Goal: Check status

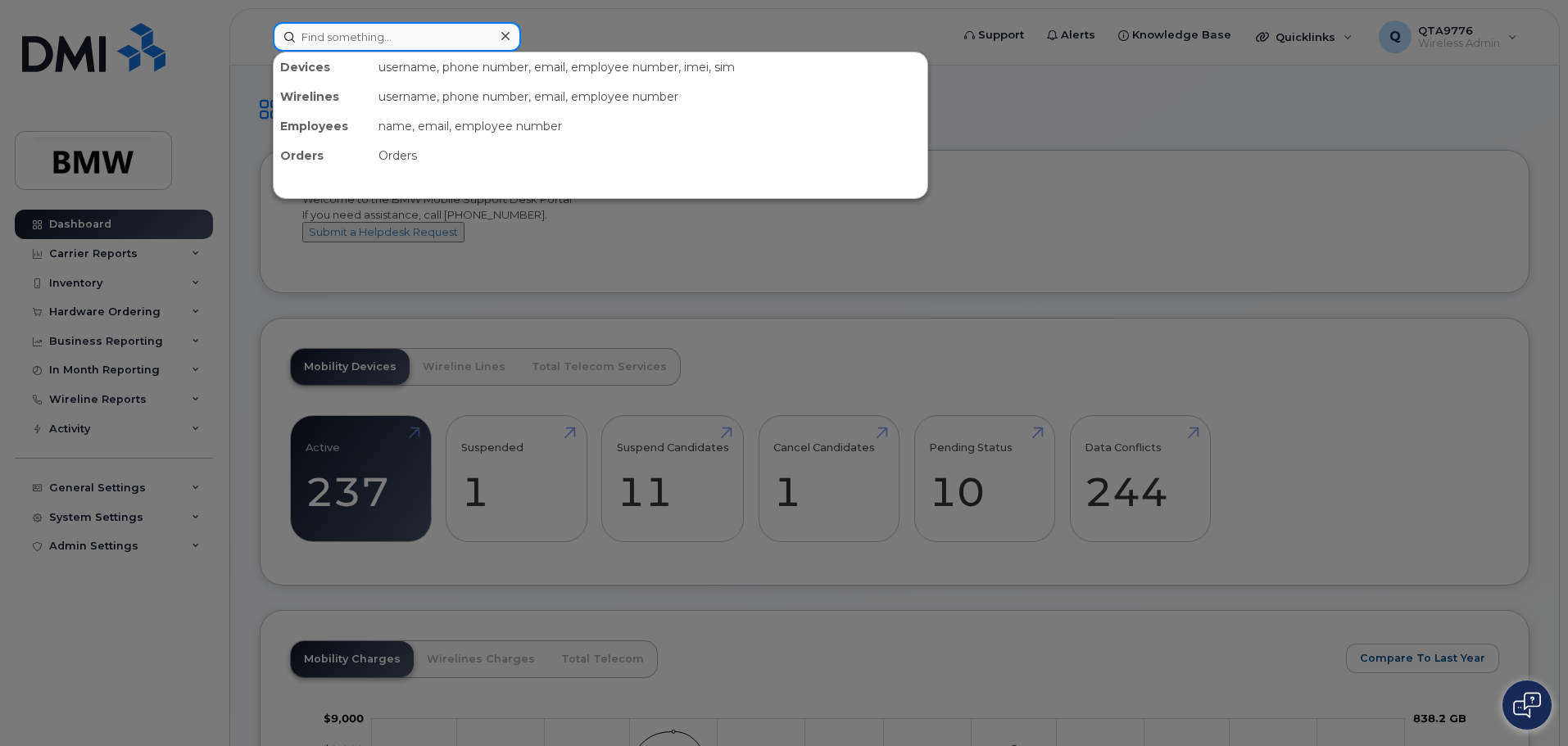
click at [402, 44] on input at bounding box center [397, 37] width 248 height 30
paste input "DX4GDVTWN72J"
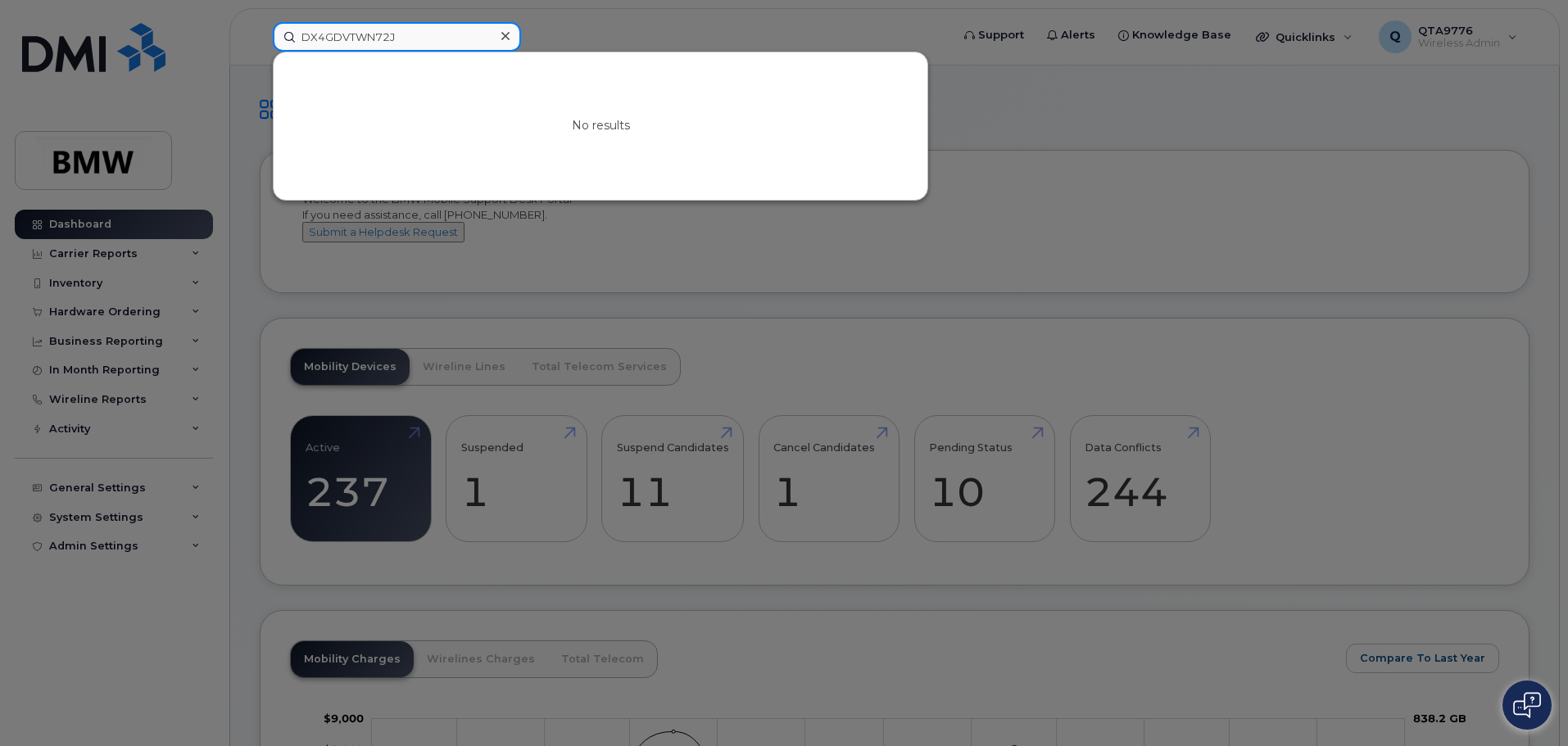
drag, startPoint x: 448, startPoint y: 33, endPoint x: 183, endPoint y: 13, distance: 265.8
click at [259, 22] on div "DX4GDVTWN72J No results" at bounding box center [606, 37] width 693 height 30
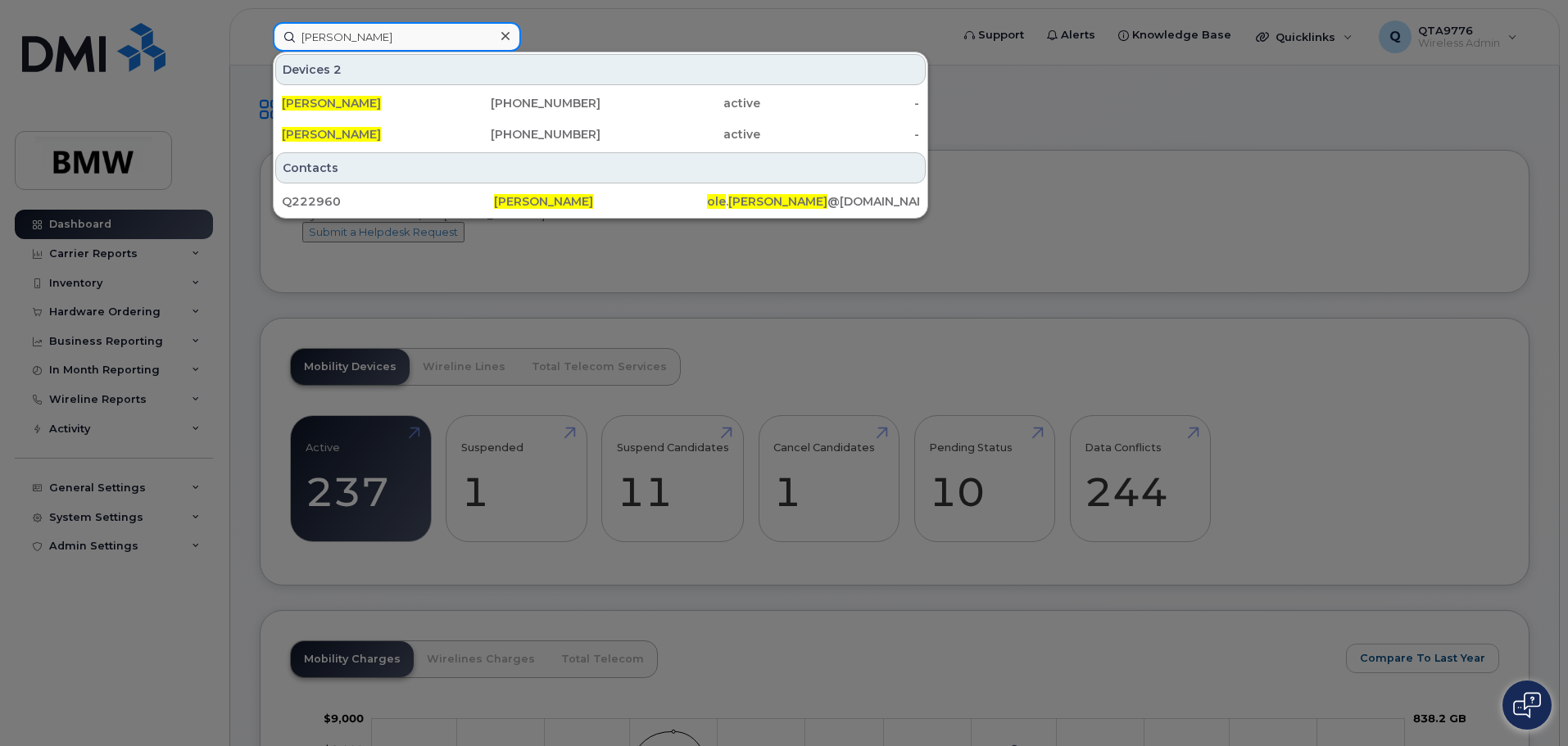
type input "ole jensen"
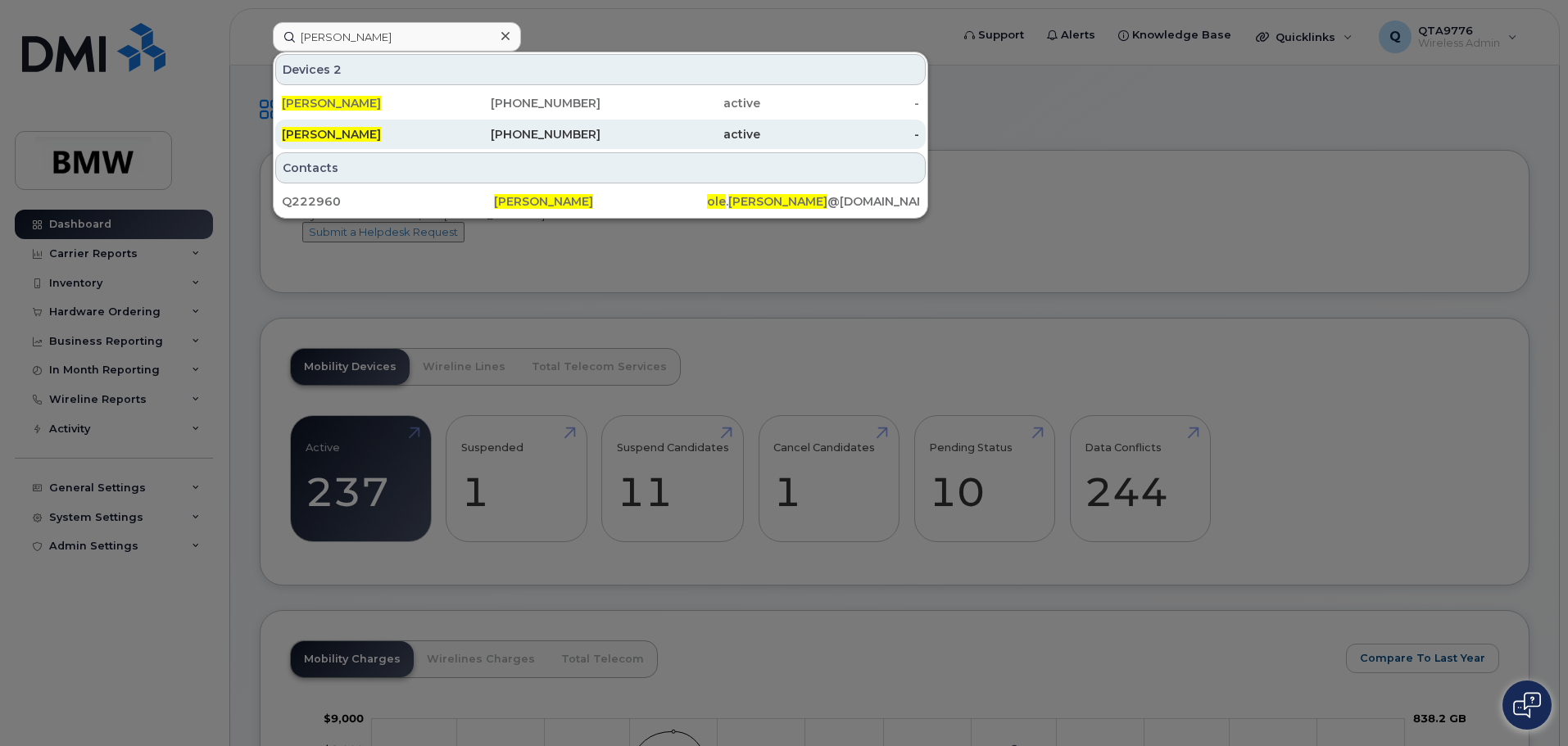
click at [913, 131] on div "-" at bounding box center [839, 135] width 159 height 17
click at [304, 133] on span "[PERSON_NAME]" at bounding box center [331, 135] width 99 height 15
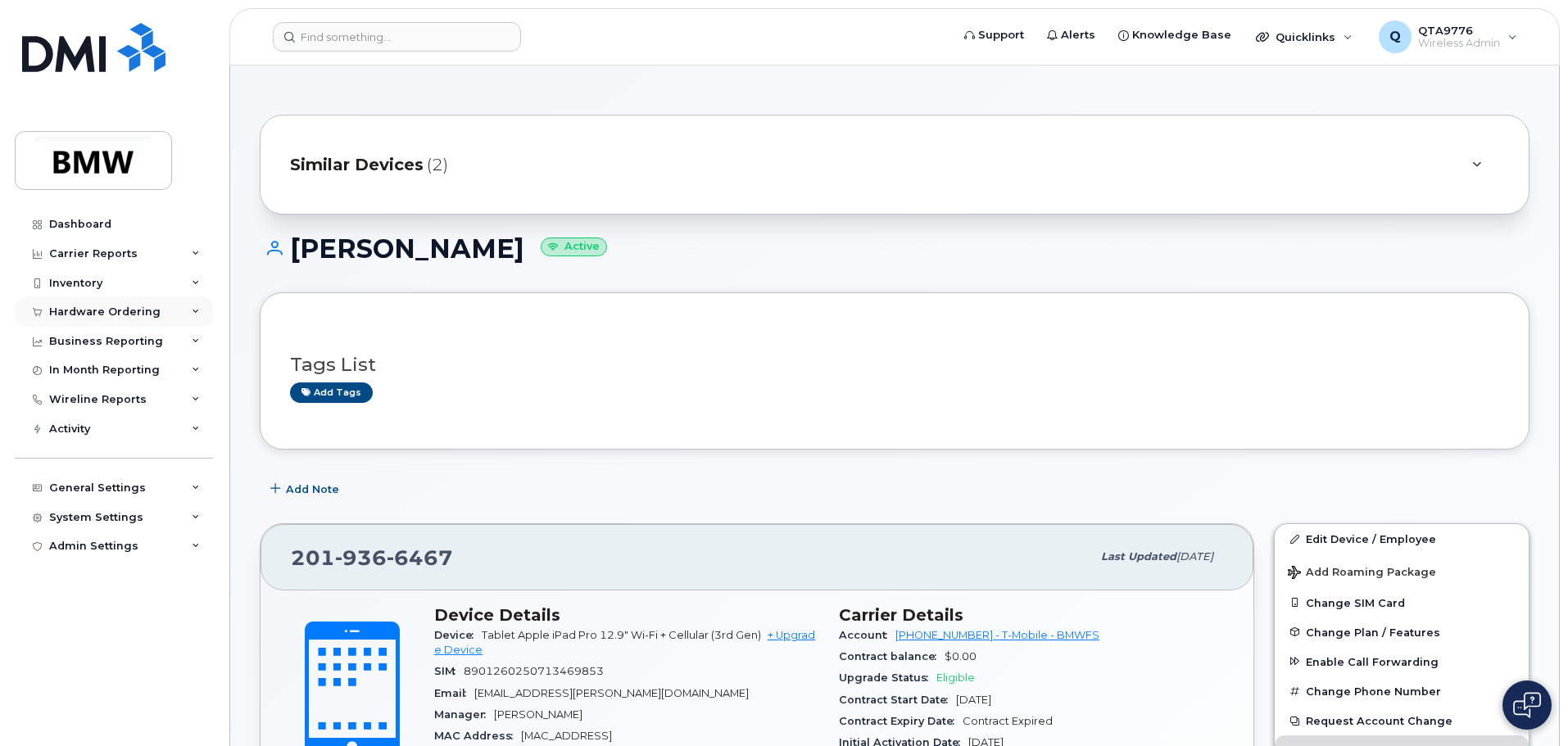
click at [195, 312] on icon at bounding box center [196, 312] width 8 height 8
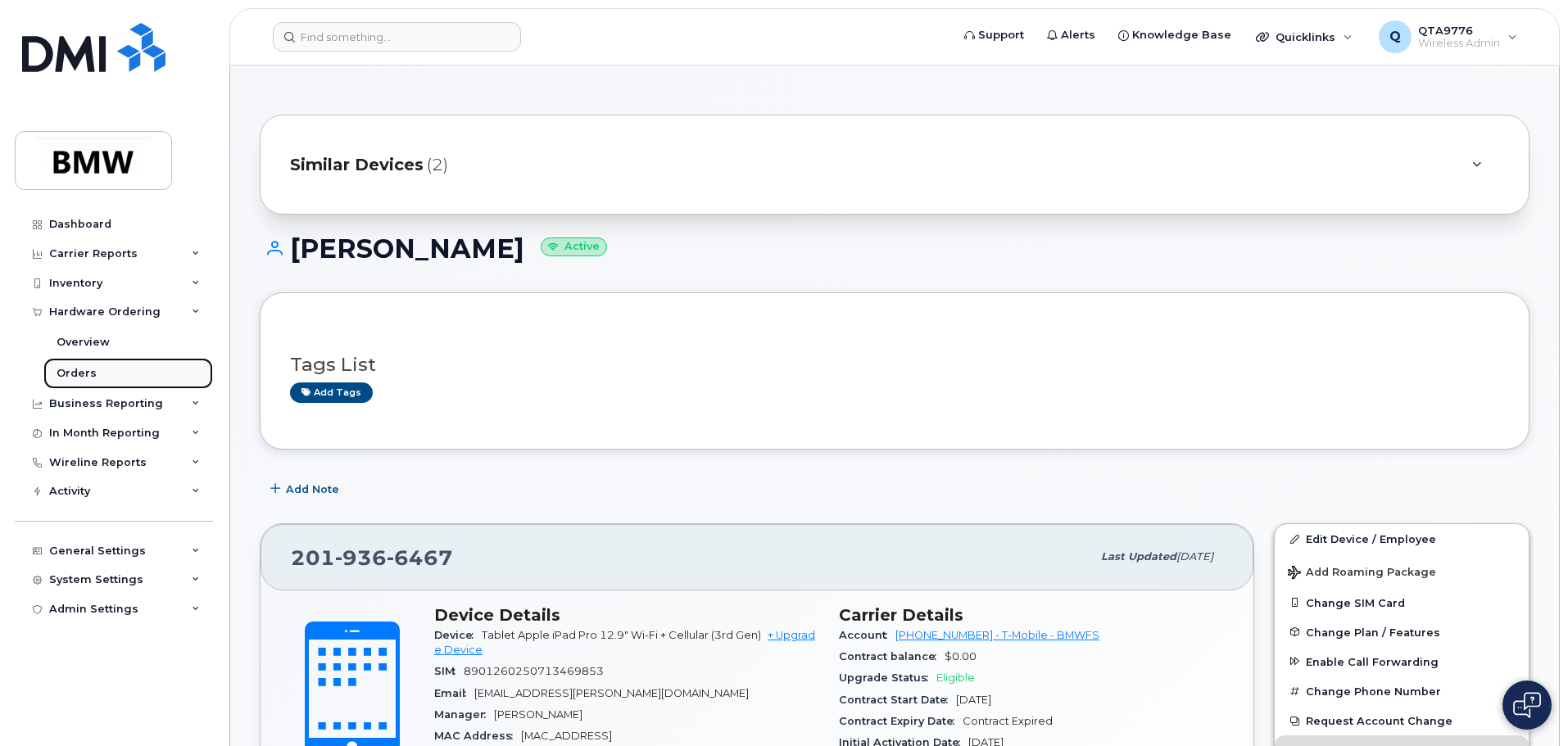
click at [76, 365] on link "Orders" at bounding box center [128, 373] width 169 height 31
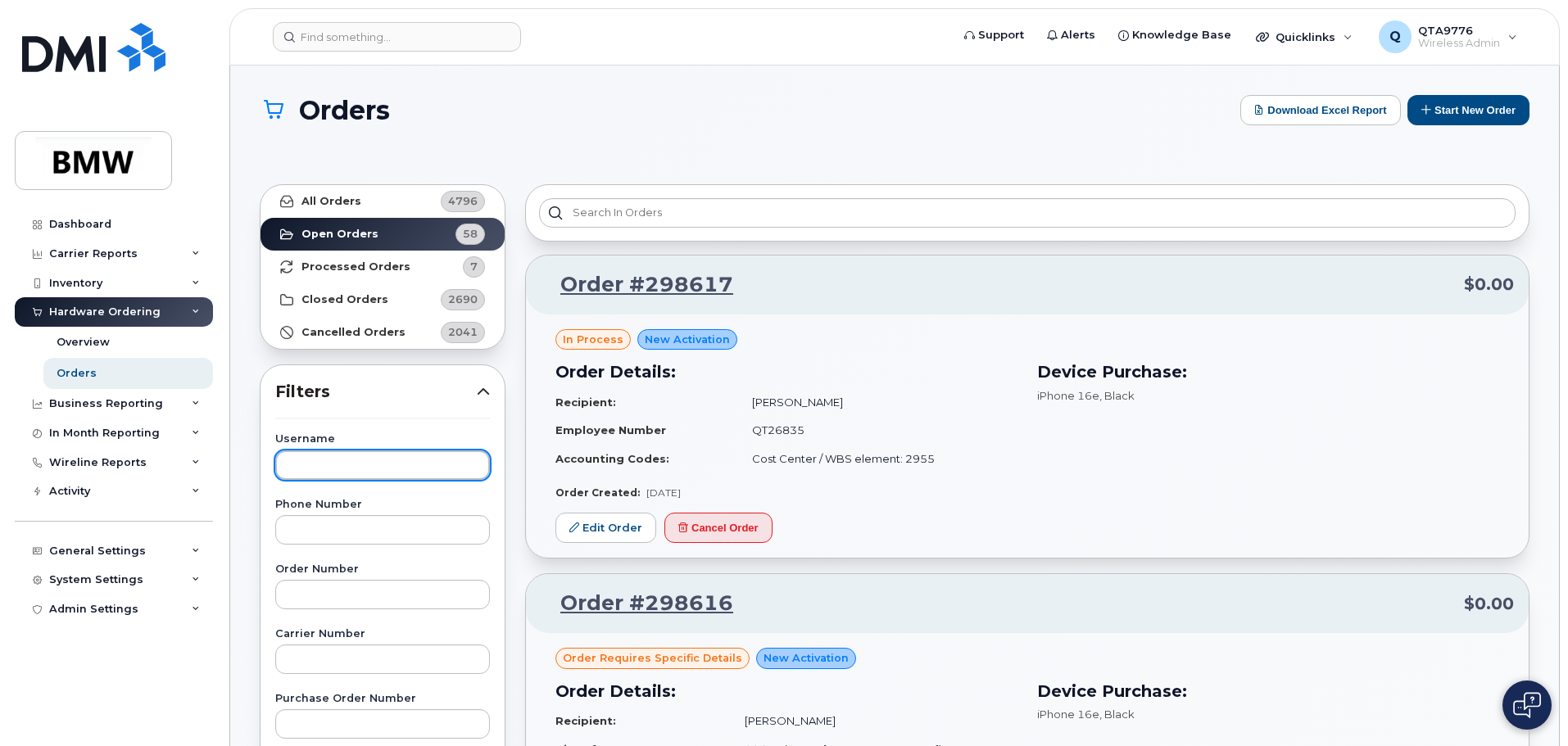
click at [352, 459] on input "text" at bounding box center [382, 465] width 215 height 30
type input "[PERSON_NAME]"
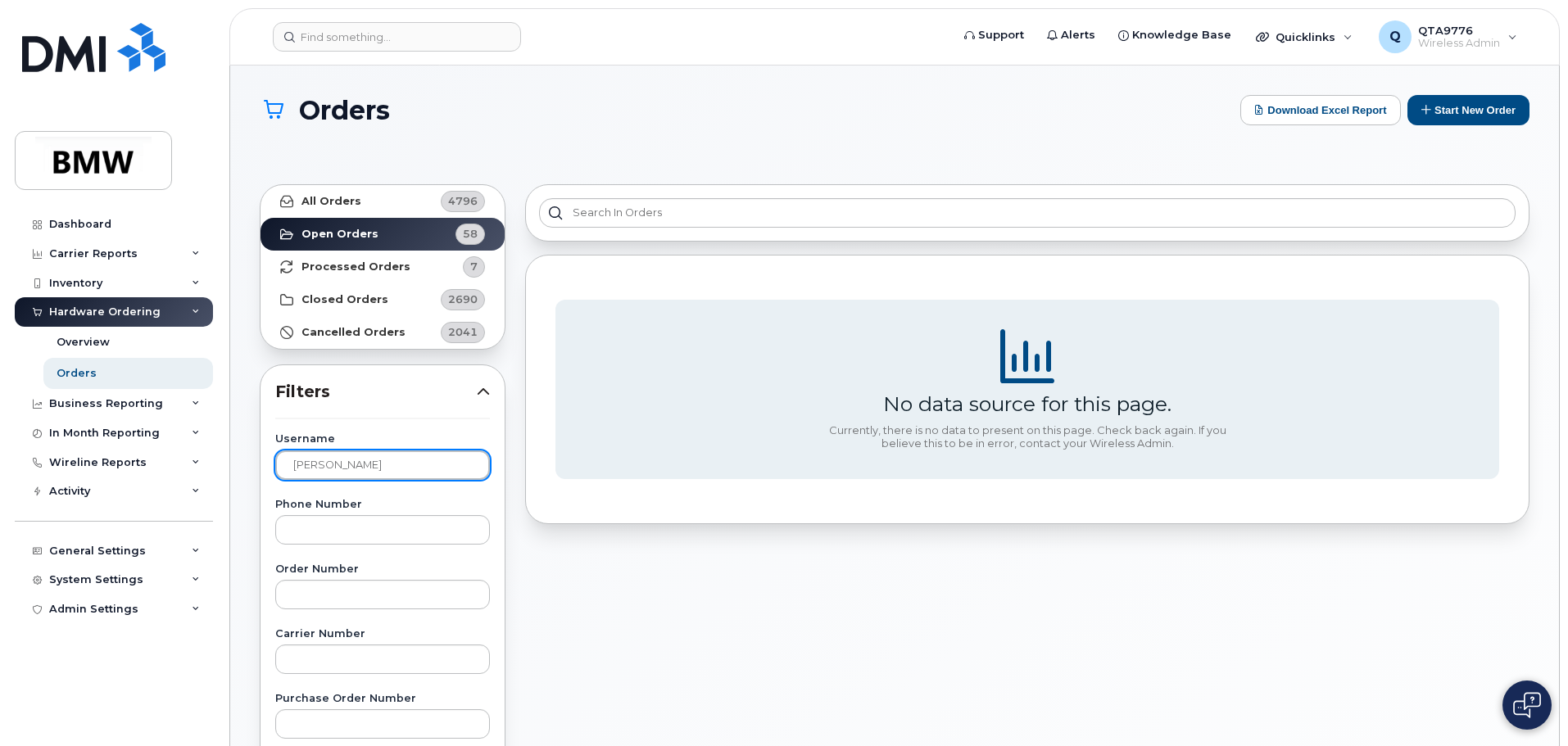
drag, startPoint x: 349, startPoint y: 464, endPoint x: 234, endPoint y: 454, distance: 115.4
click at [234, 454] on div "Orders Download Excel Report Start New Order All Orders 4796 Open Orders 58 Pro…" at bounding box center [895, 705] width 1329 height 1280
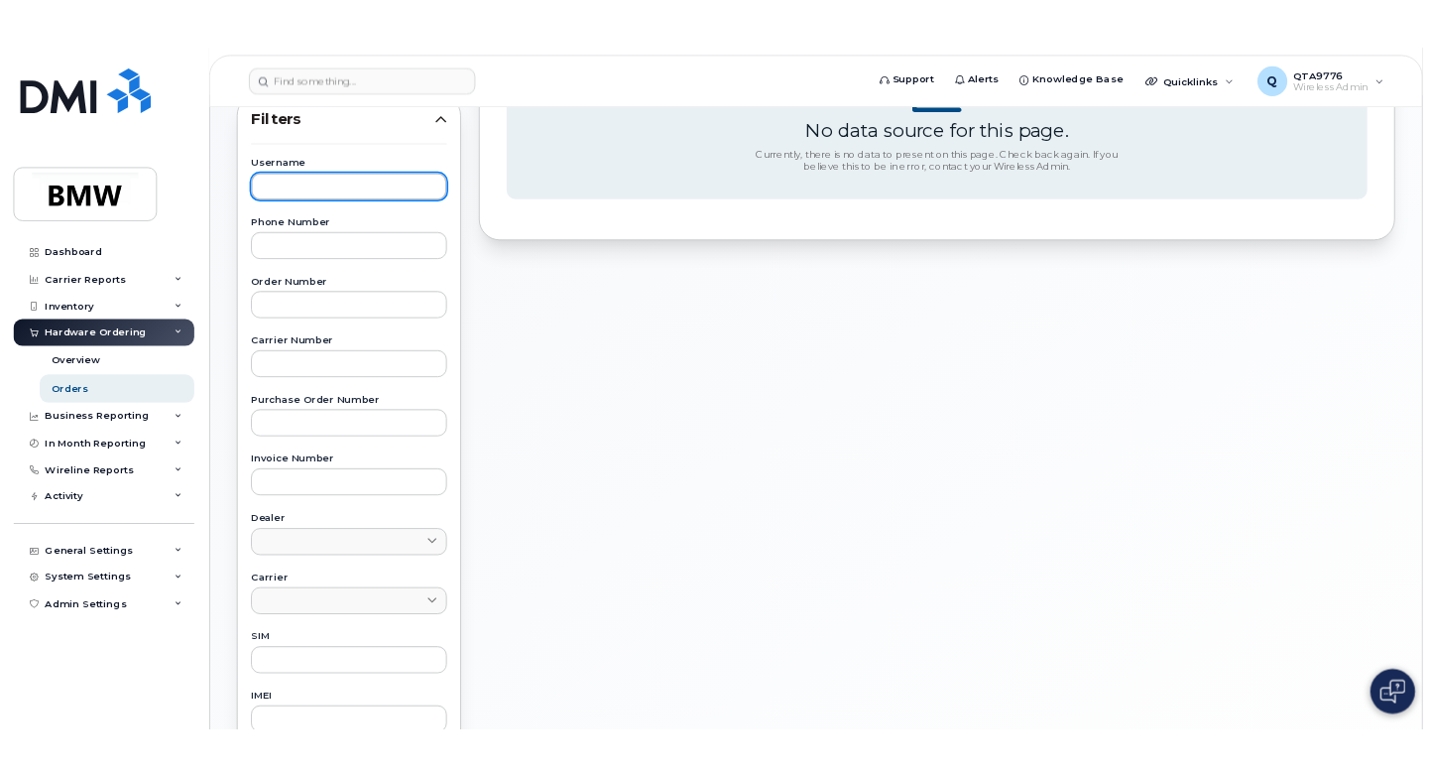
scroll to position [397, 0]
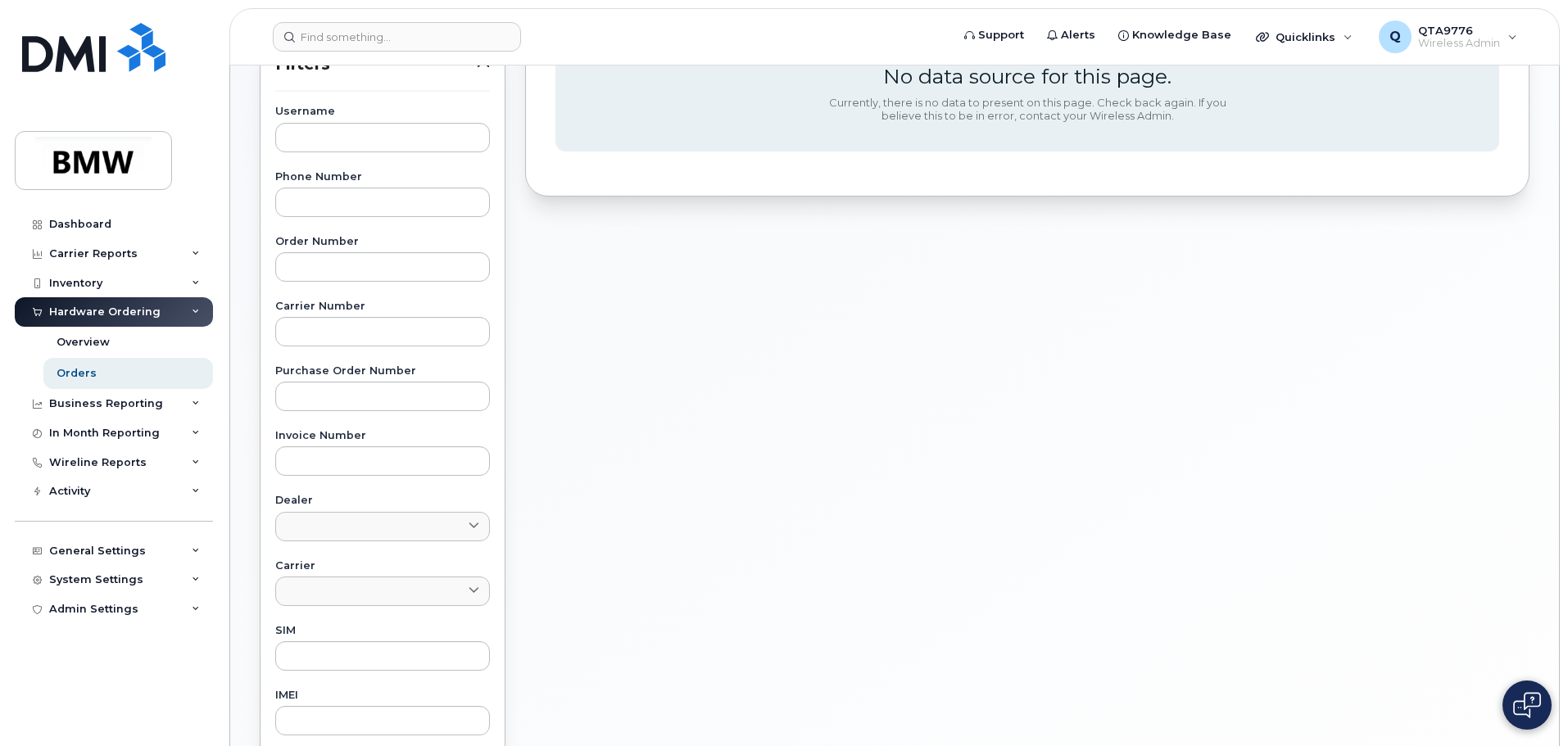
click at [938, 713] on div "No data source for this page. Currently, there is no data to present on this pa…" at bounding box center [1028, 422] width 1024 height 1151
